Goal: Find specific page/section: Find specific page/section

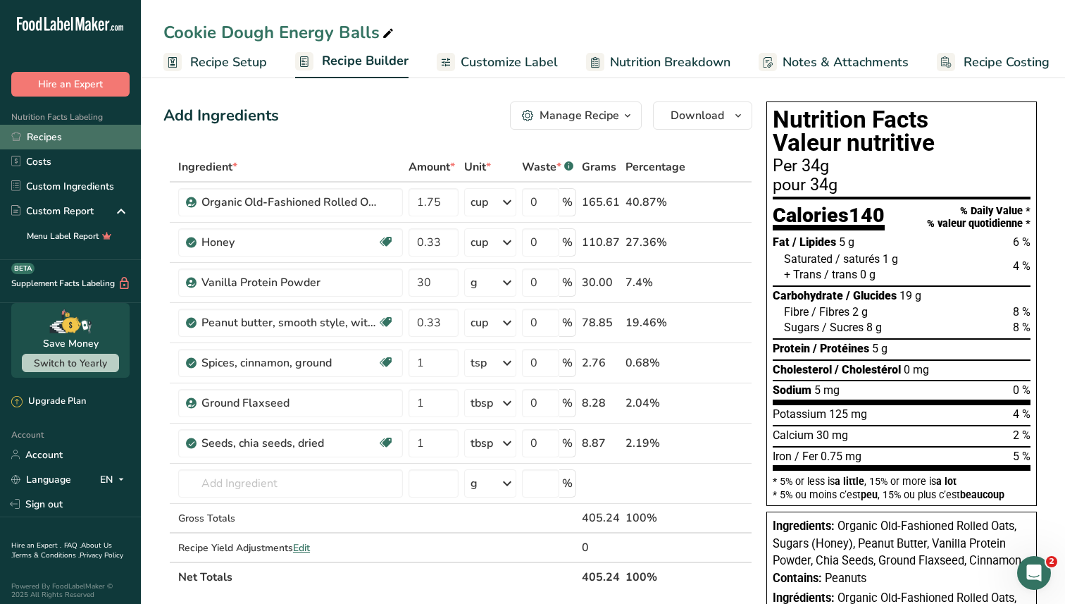
click at [27, 144] on link "Recipes" at bounding box center [70, 137] width 141 height 25
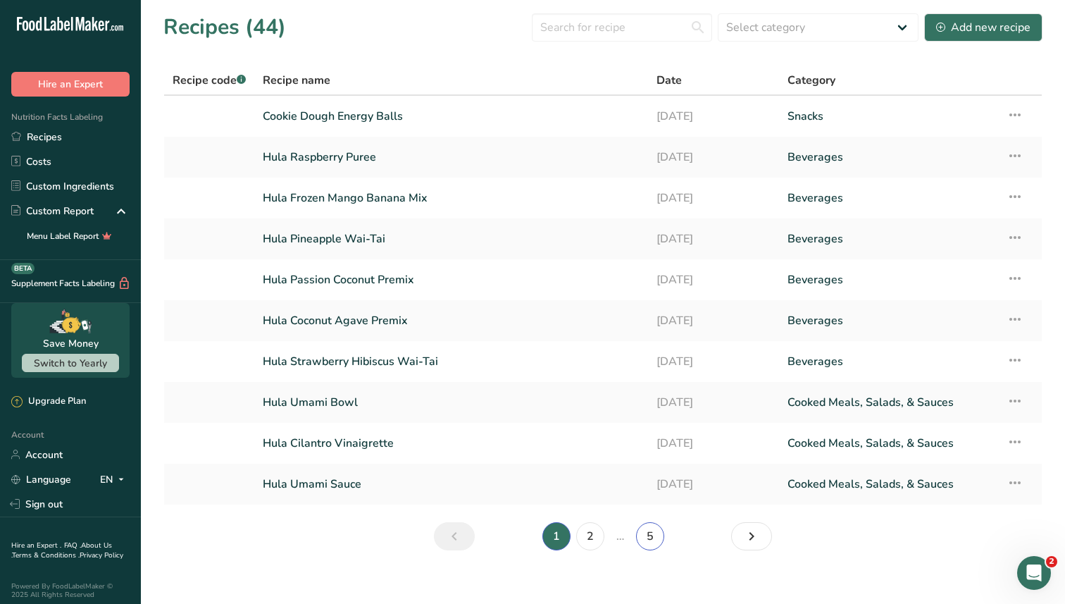
click at [647, 535] on link "5" at bounding box center [650, 536] width 28 height 28
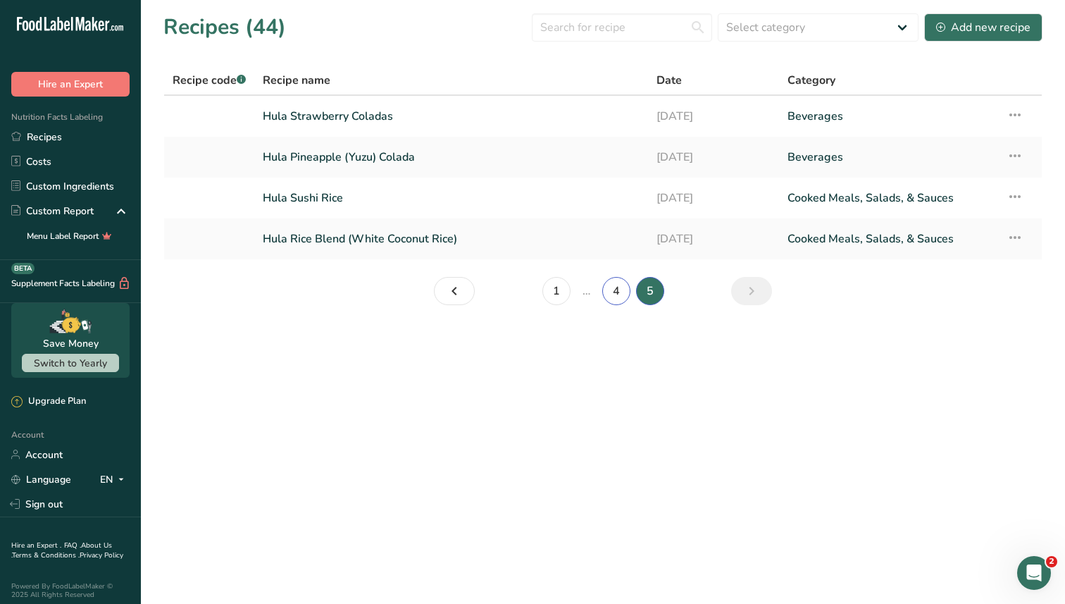
click at [622, 289] on link "4" at bounding box center [616, 291] width 28 height 28
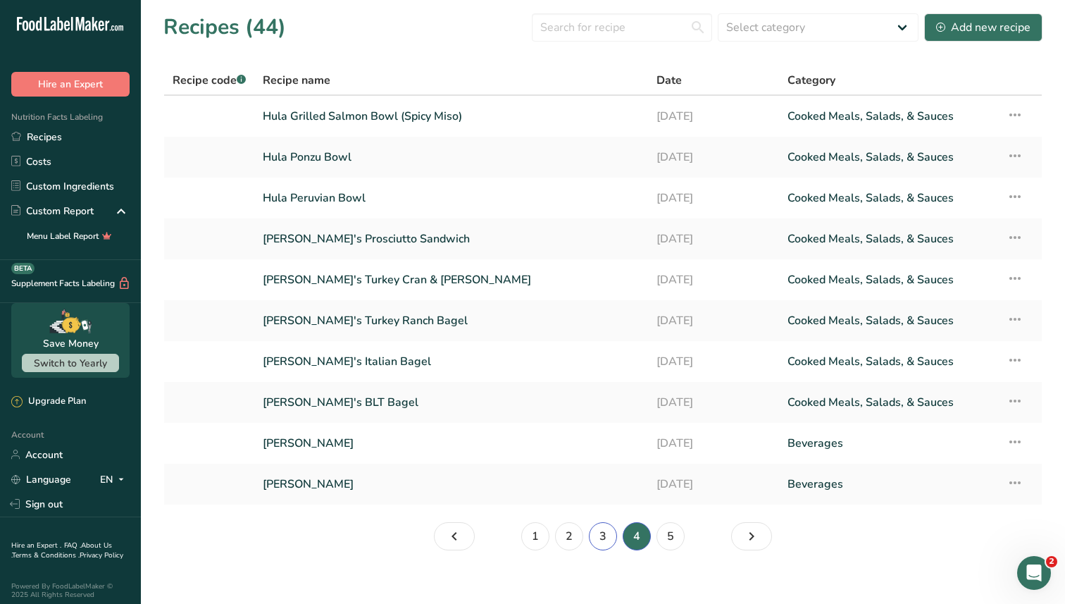
click at [606, 537] on link "3" at bounding box center [603, 536] width 28 height 28
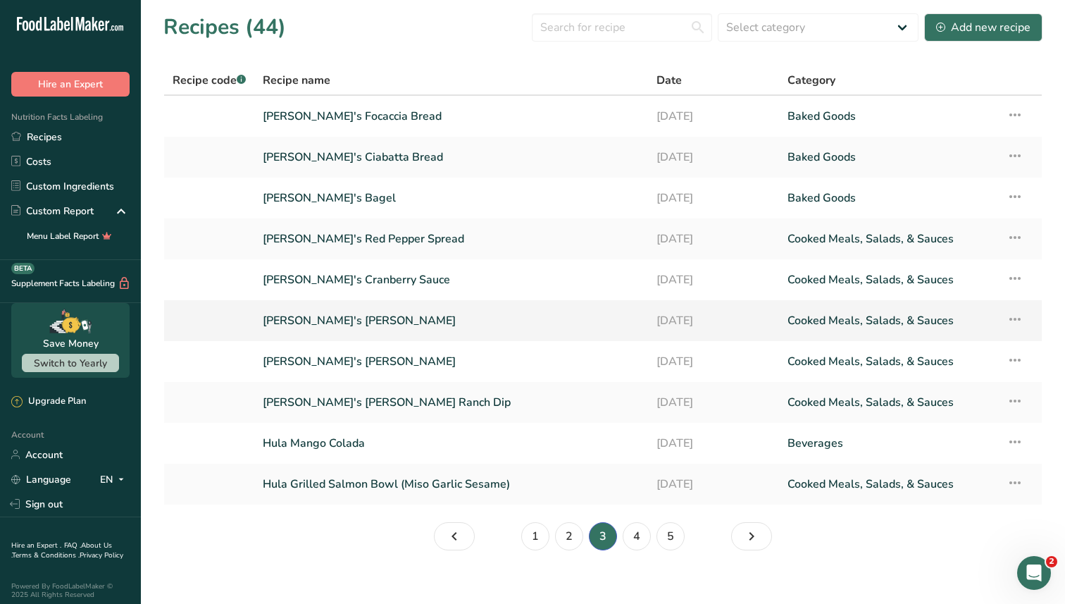
click at [277, 322] on link "Chachi's Cobb" at bounding box center [451, 321] width 377 height 30
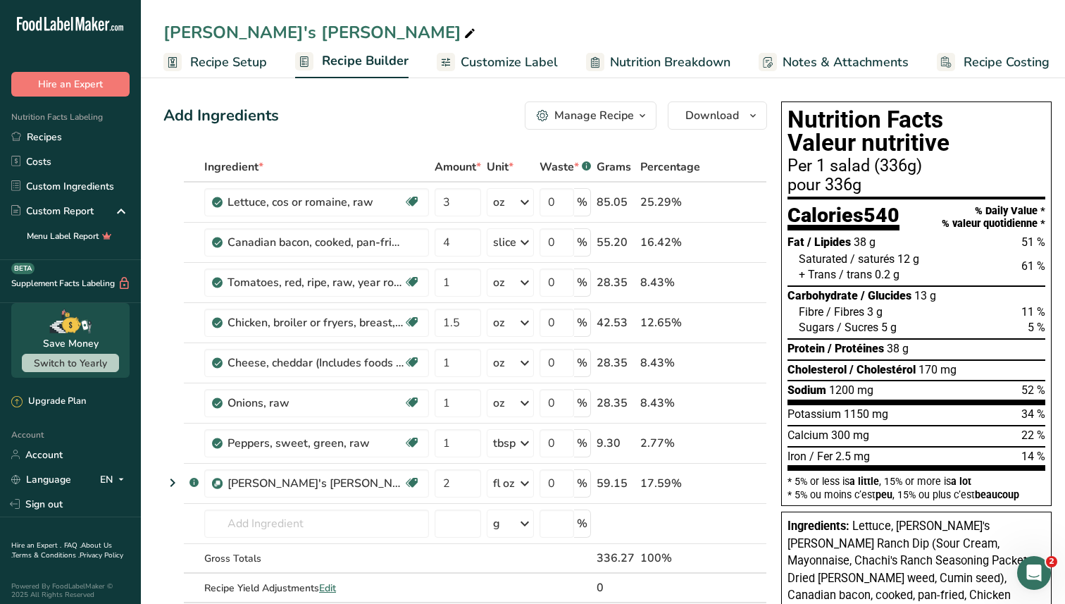
click at [428, 135] on div "Add Ingredients Manage Recipe Delete Recipe Duplicate Recipe Scale Recipe Save …" at bounding box center [469, 588] width 612 height 984
click at [740, 162] on th at bounding box center [726, 168] width 46 height 30
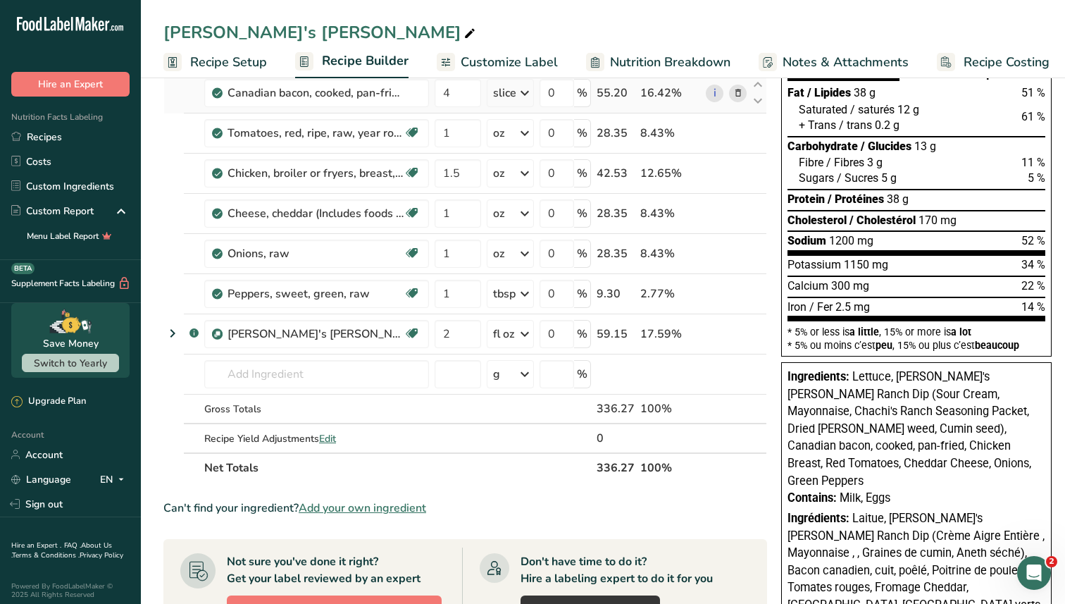
scroll to position [153, 0]
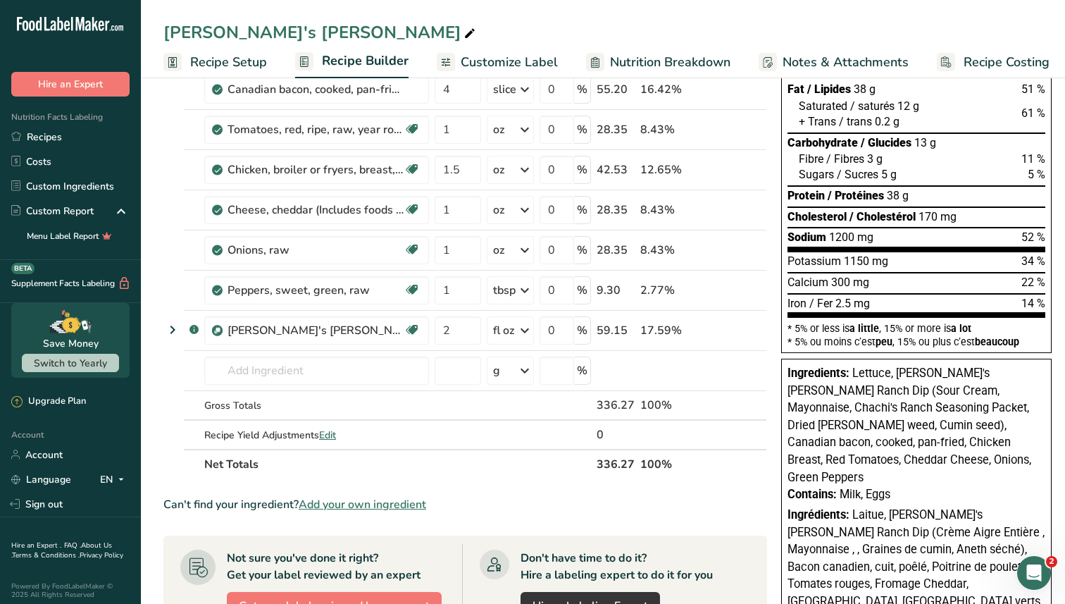
click at [540, 20] on div "Chachi's Cobb" at bounding box center [603, 32] width 924 height 25
